Goal: Task Accomplishment & Management: Manage account settings

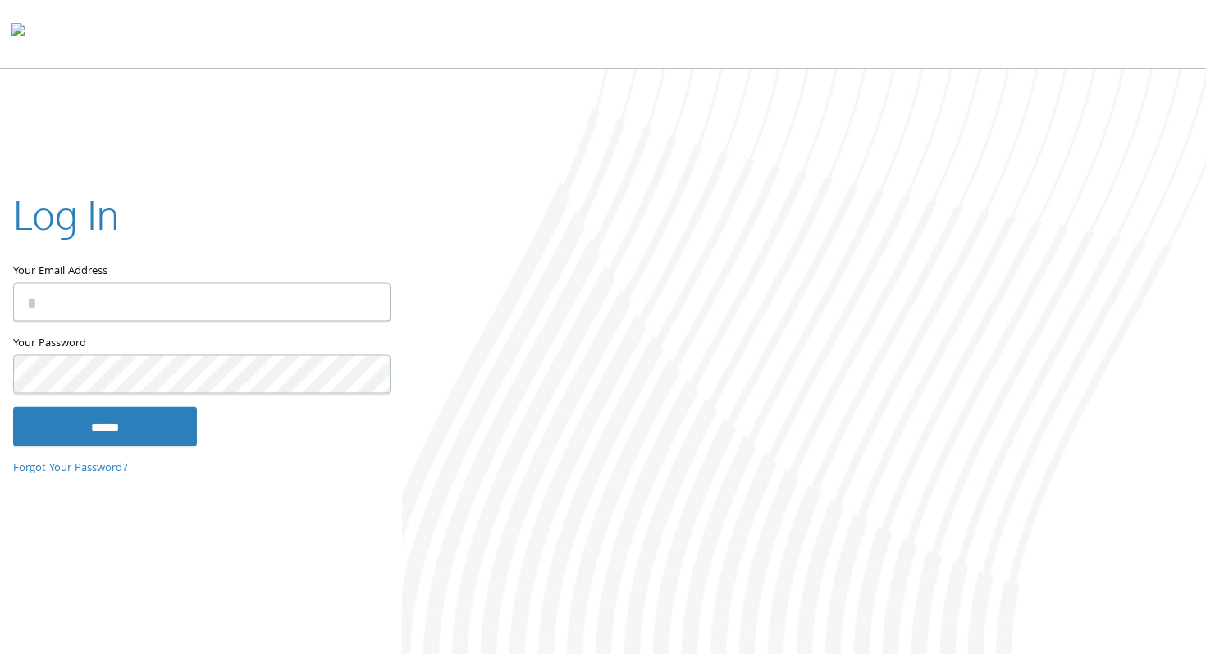
click at [213, 322] on div "Your Email Address" at bounding box center [201, 260] width 376 height 147
click at [201, 309] on input "Your Email Address" at bounding box center [201, 301] width 377 height 39
type input "**********"
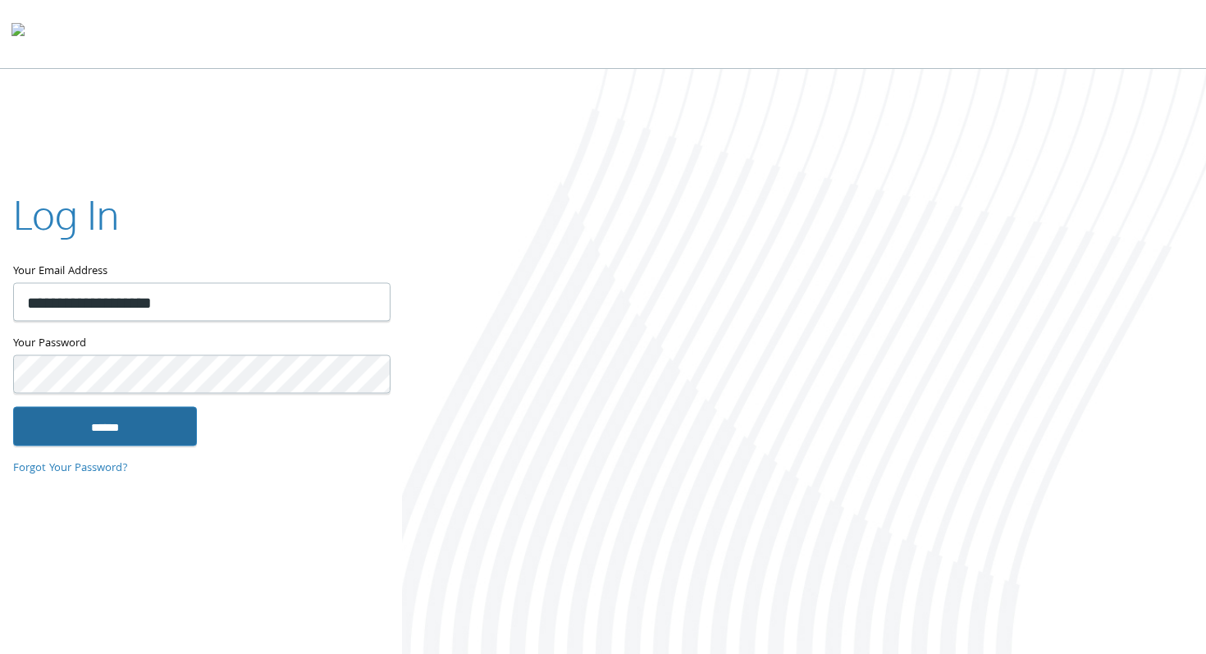
click at [117, 423] on input "******" at bounding box center [105, 425] width 184 height 39
